Goal: Information Seeking & Learning: Learn about a topic

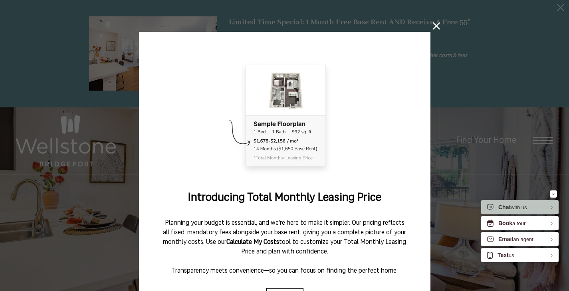
scroll to position [75, 0]
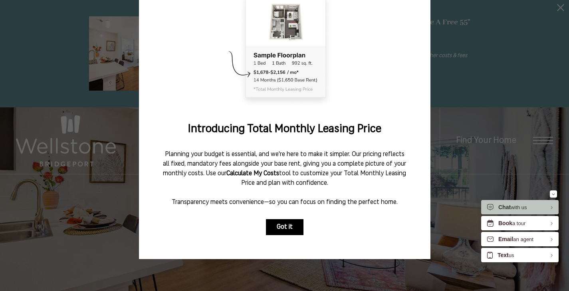
click at [284, 225] on button "Got it" at bounding box center [285, 227] width 38 height 16
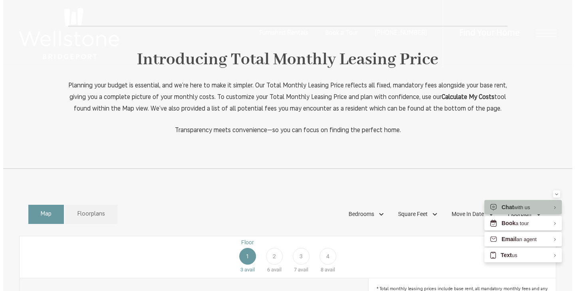
scroll to position [0, 0]
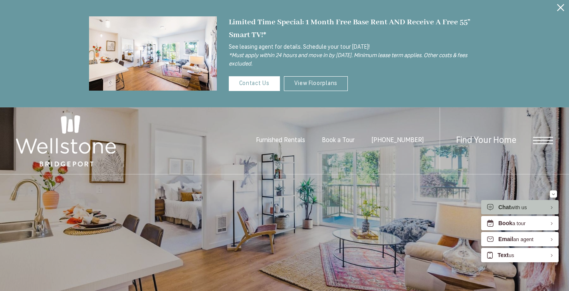
click at [540, 138] on span "Open Menu" at bounding box center [543, 140] width 20 height 7
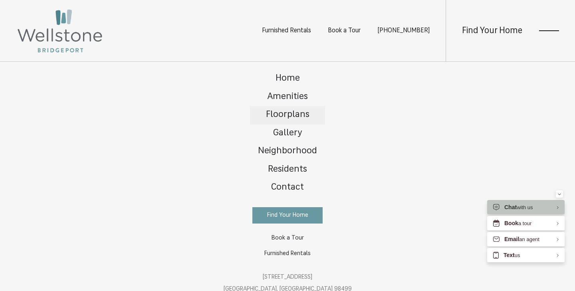
drag, startPoint x: 281, startPoint y: 128, endPoint x: 280, endPoint y: 110, distance: 18.0
click at [280, 110] on link "Floorplans" at bounding box center [287, 115] width 75 height 18
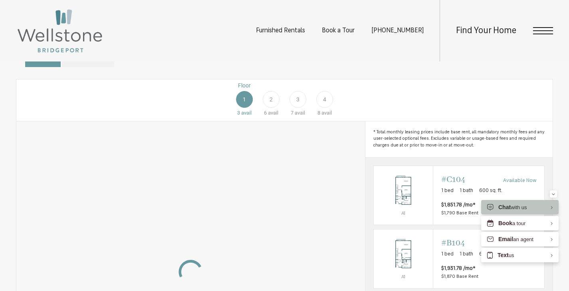
scroll to position [439, 0]
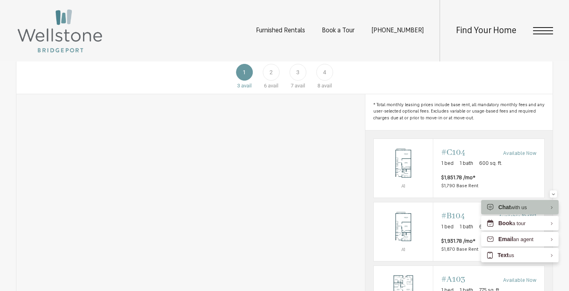
click at [270, 77] on span "2" at bounding box center [270, 72] width 3 height 8
click at [298, 77] on span "3" at bounding box center [297, 72] width 3 height 8
click at [320, 81] on div "4" at bounding box center [324, 72] width 17 height 17
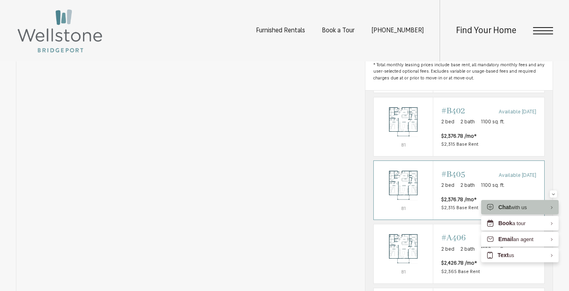
scroll to position [0, 0]
click at [554, 146] on section "Map Floorplans Bedrooms Studio 1 Bedroom 2 Bedroom" at bounding box center [284, 177] width 569 height 401
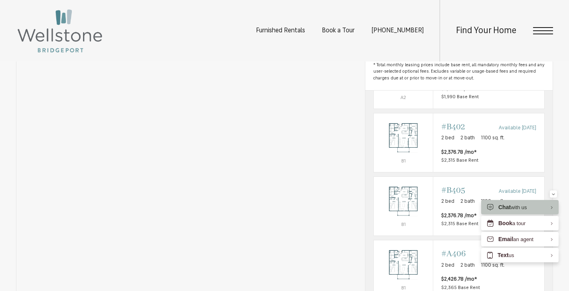
scroll to position [261, 0]
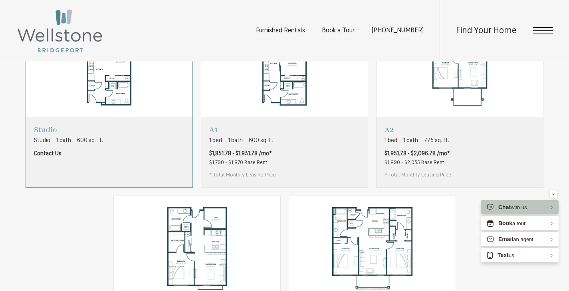
scroll to position [439, 0]
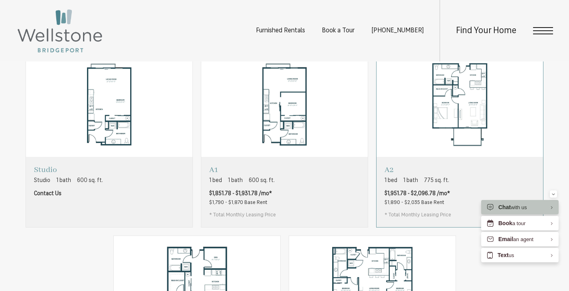
click at [446, 128] on img "View floorplan A2" at bounding box center [459, 104] width 166 height 105
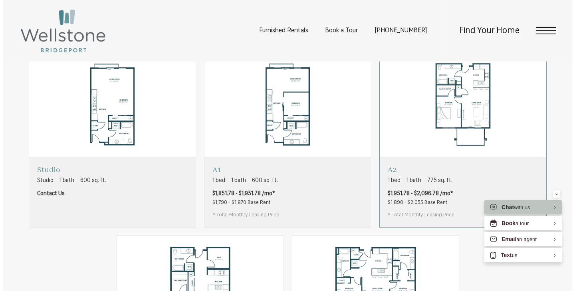
scroll to position [0, 0]
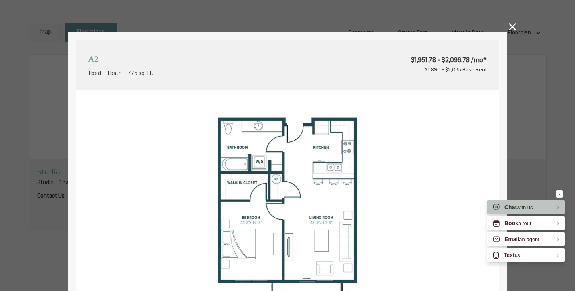
click at [520, 140] on div "A2 1 bed 1 bath 775 sq. ft. $1,951.78 - $2,096.78 /mo* $1,890 - $2,035 Base Ren…" at bounding box center [287, 145] width 575 height 291
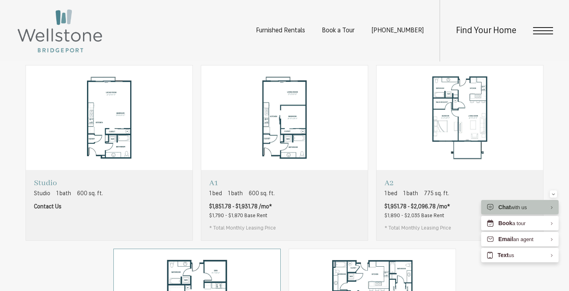
scroll to position [559, 0]
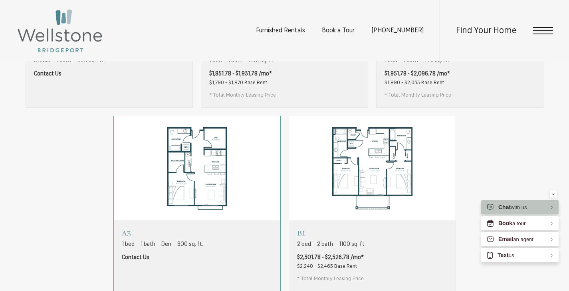
click at [179, 177] on img "View floorplan A3" at bounding box center [197, 168] width 166 height 105
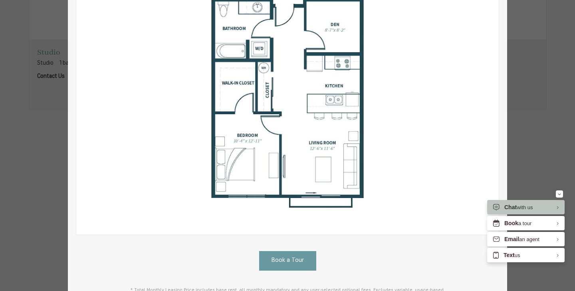
scroll to position [40, 0]
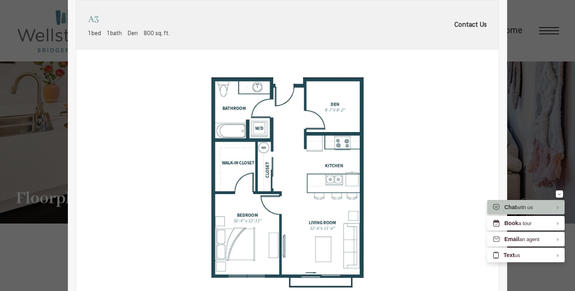
click at [549, 95] on div "A3 1 bed 1 bath Den 800 sq. ft. Contact Us 2D 3D" at bounding box center [287, 145] width 575 height 291
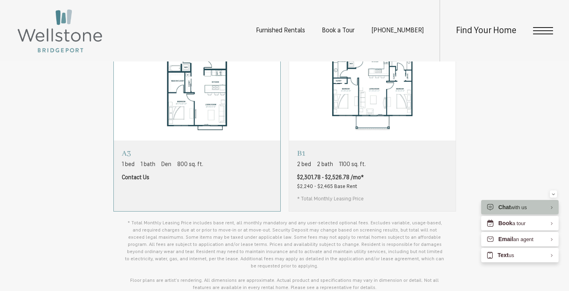
scroll to position [559, 0]
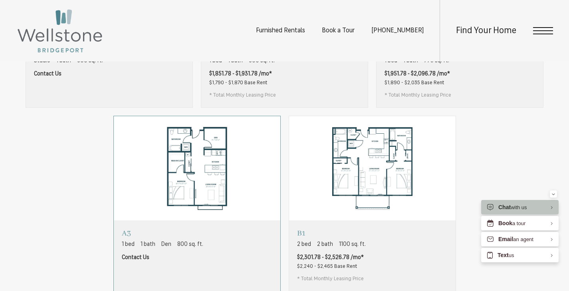
click at [157, 166] on img "View floorplan A3" at bounding box center [197, 168] width 166 height 105
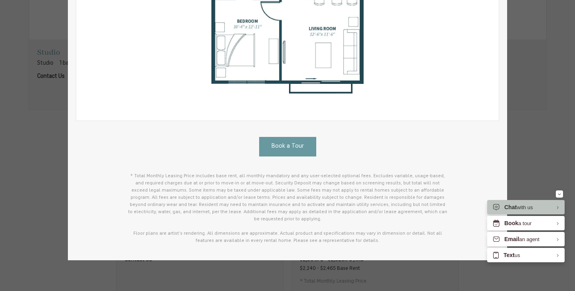
scroll to position [0, 0]
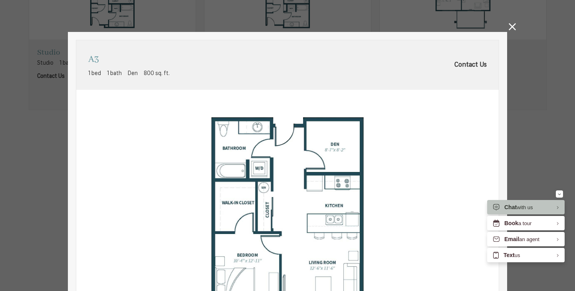
click at [498, 34] on div "A3 1 bed 1 bath Den 800 sq. ft. Contact Us 2D 3D" at bounding box center [287, 263] width 439 height 462
click at [508, 28] on icon at bounding box center [511, 26] width 7 height 7
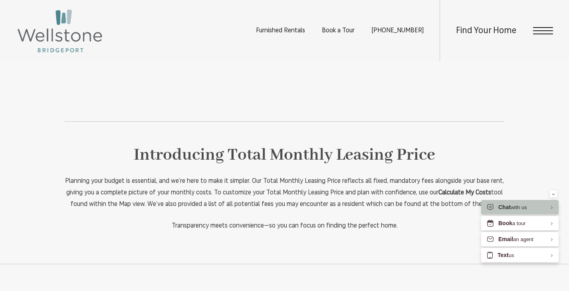
scroll to position [359, 0]
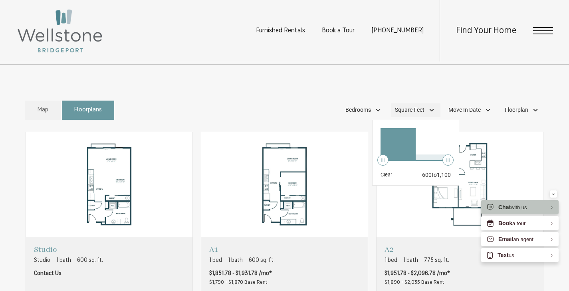
click at [425, 117] on div "Square Feet" at bounding box center [415, 110] width 49 height 14
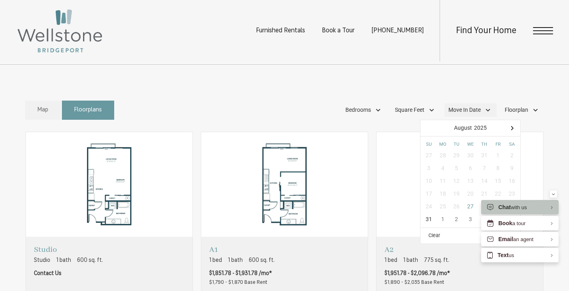
click at [445, 117] on div "Move In Date" at bounding box center [470, 110] width 52 height 14
click at [506, 114] on span "Floorplan" at bounding box center [516, 110] width 24 height 8
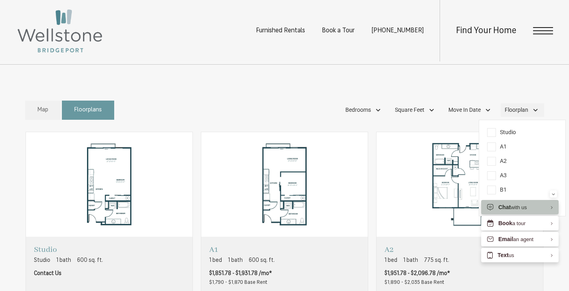
click at [510, 114] on span "Floorplan" at bounding box center [516, 110] width 24 height 8
click at [364, 114] on span "Bedrooms" at bounding box center [358, 110] width 26 height 8
click at [362, 114] on span "Bedrooms" at bounding box center [358, 110] width 26 height 8
click at [535, 26] on div "Find Your Home" at bounding box center [495, 30] width 113 height 61
click at [539, 27] on span "Open Menu" at bounding box center [543, 27] width 20 height 1
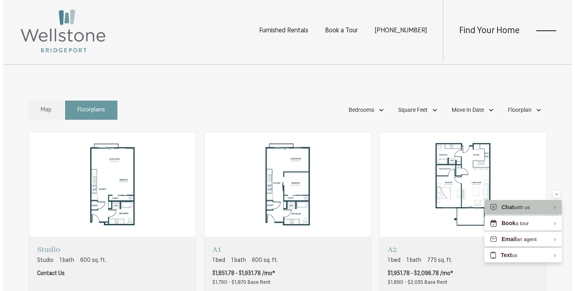
scroll to position [0, 0]
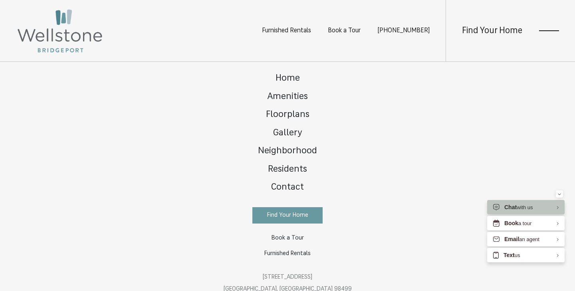
click at [539, 27] on span "Open Menu" at bounding box center [549, 27] width 20 height 1
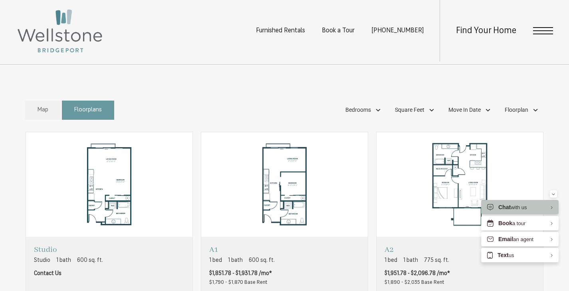
scroll to position [439, 0]
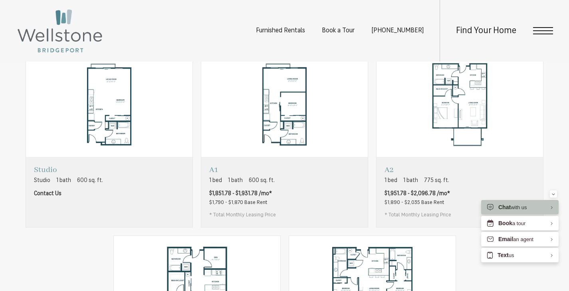
click at [207, 37] on div "Furnished Rentals Book a Tour (253) 642-8681 Find Your Home" at bounding box center [284, 30] width 569 height 61
click at [92, 111] on img "View floorplan Studio" at bounding box center [109, 104] width 166 height 105
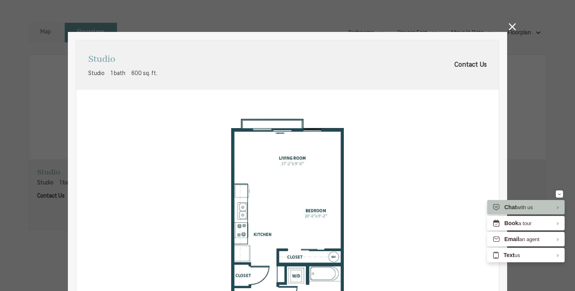
scroll to position [120, 0]
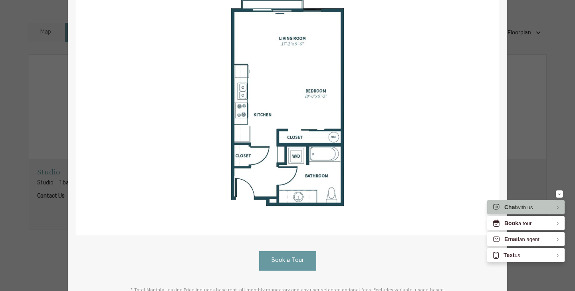
click at [43, 96] on div "Studio Studio 1 bath 600 sq. ft. Contact Us 2D 3D" at bounding box center [287, 145] width 575 height 291
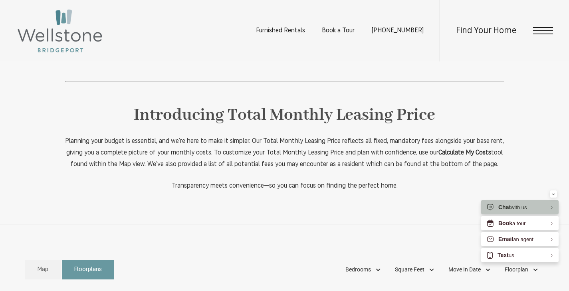
scroll to position [40, 0]
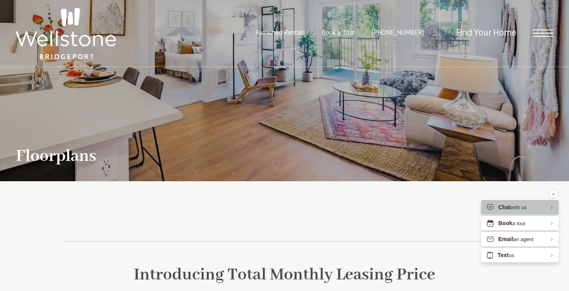
drag, startPoint x: 538, startPoint y: 41, endPoint x: 536, endPoint y: 33, distance: 8.1
click at [536, 33] on span "Open Menu" at bounding box center [543, 33] width 20 height 1
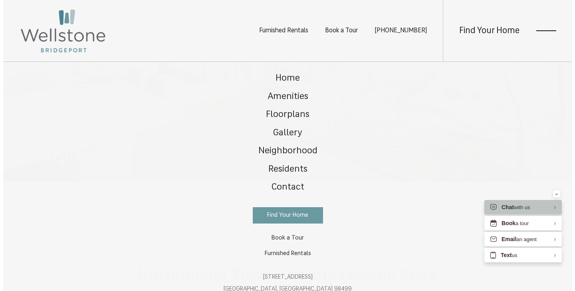
scroll to position [0, 0]
click at [289, 98] on span "Amenities" at bounding box center [287, 96] width 41 height 9
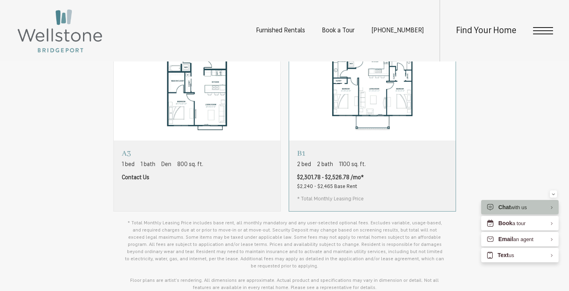
scroll to position [599, 0]
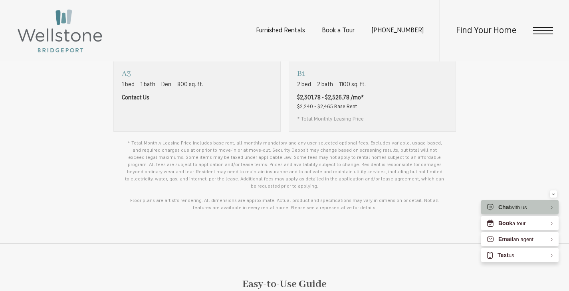
scroll to position [479, 0]
